Goal: Information Seeking & Learning: Learn about a topic

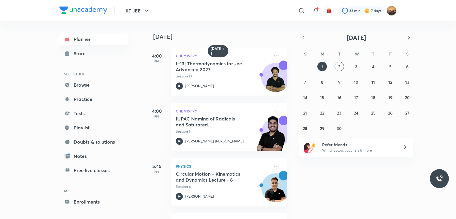
scroll to position [115, 0]
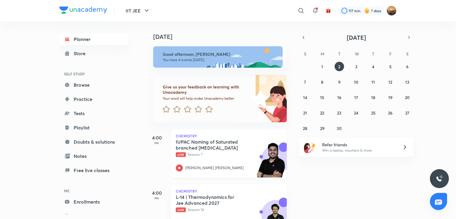
click at [204, 152] on p "Live Session 7" at bounding box center [222, 154] width 93 height 5
click at [177, 165] on icon at bounding box center [179, 167] width 7 height 7
click at [178, 166] on icon at bounding box center [179, 167] width 7 height 7
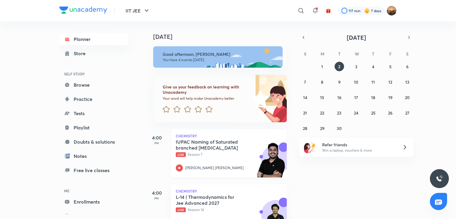
click at [178, 166] on icon at bounding box center [179, 167] width 7 height 7
